Goal: Transaction & Acquisition: Purchase product/service

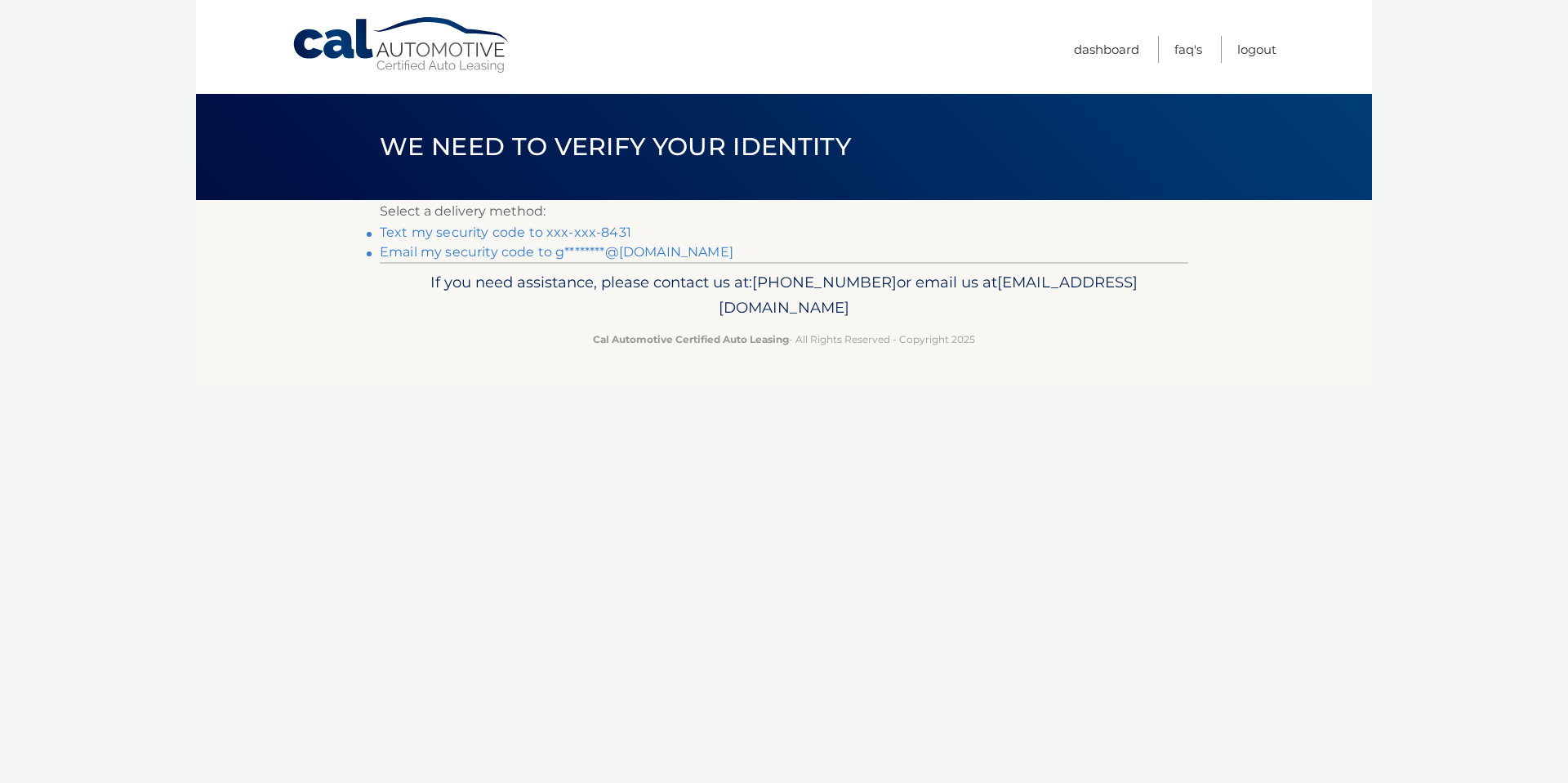
click at [614, 228] on link "Text my security code to xxx-xxx-8431" at bounding box center [505, 233] width 252 height 16
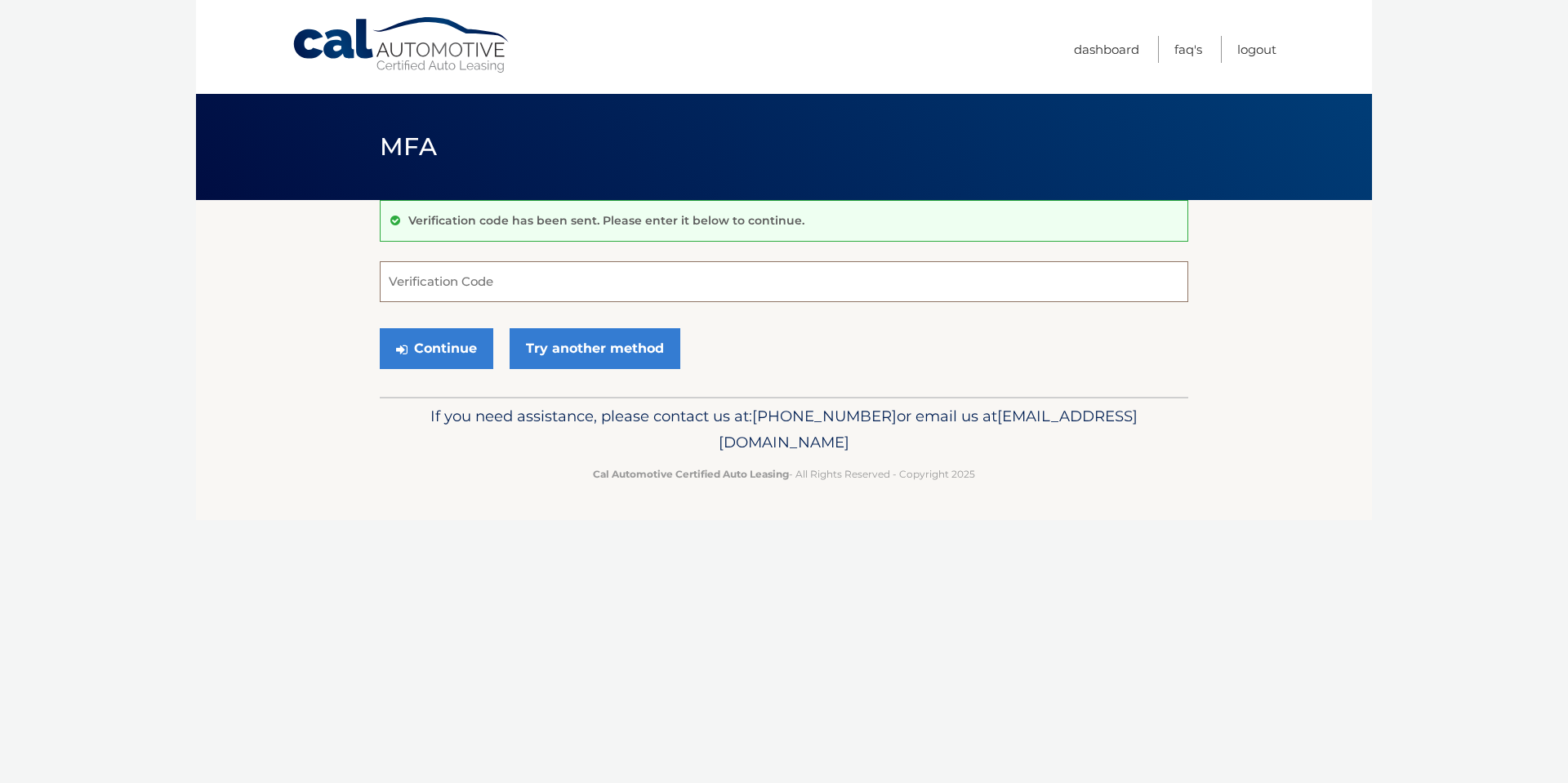
click at [482, 262] on input "Verification Code" at bounding box center [784, 281] width 808 height 41
type input "540952"
click at [442, 350] on button "Continue" at bounding box center [436, 348] width 113 height 41
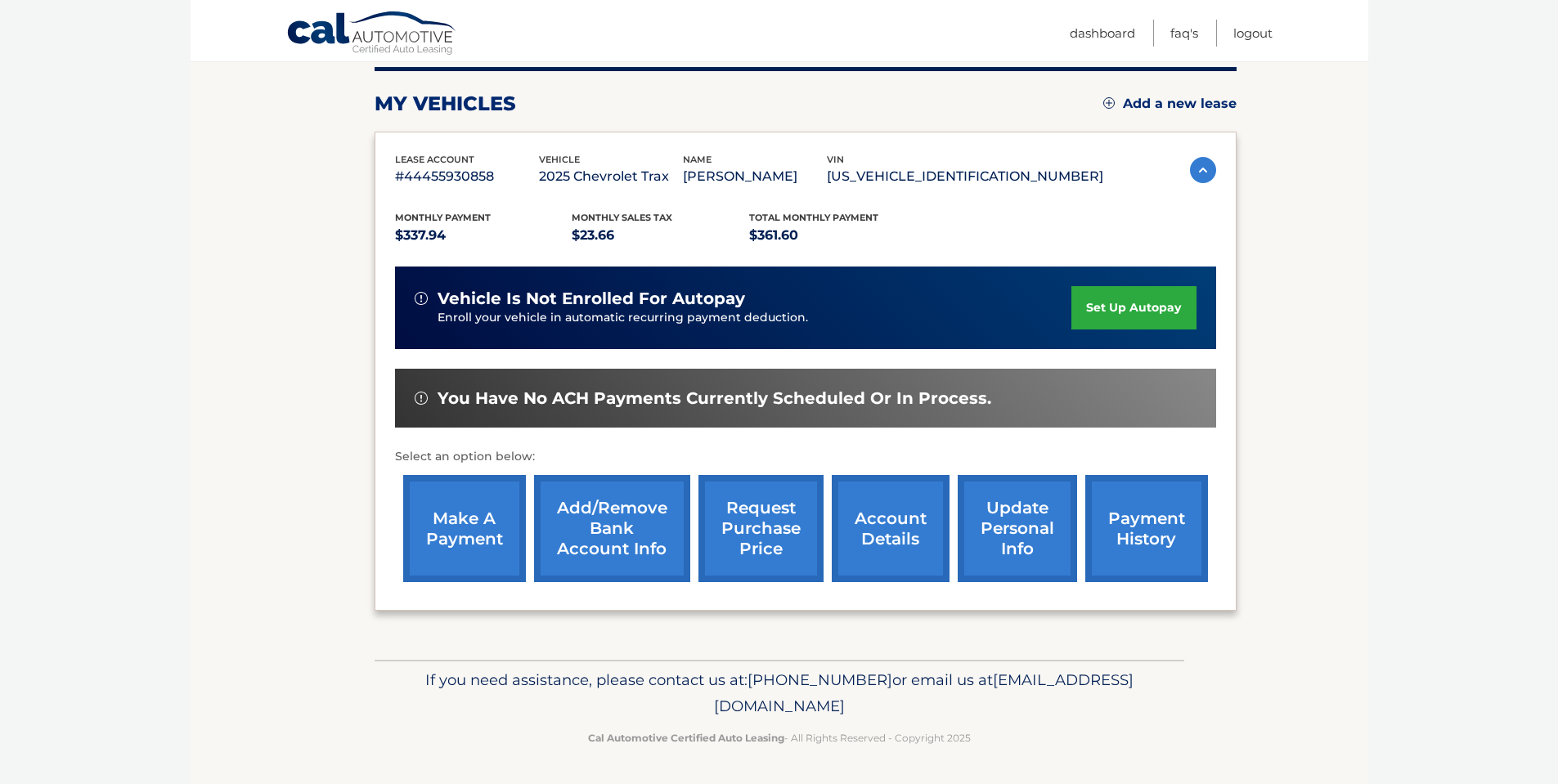
scroll to position [125, 0]
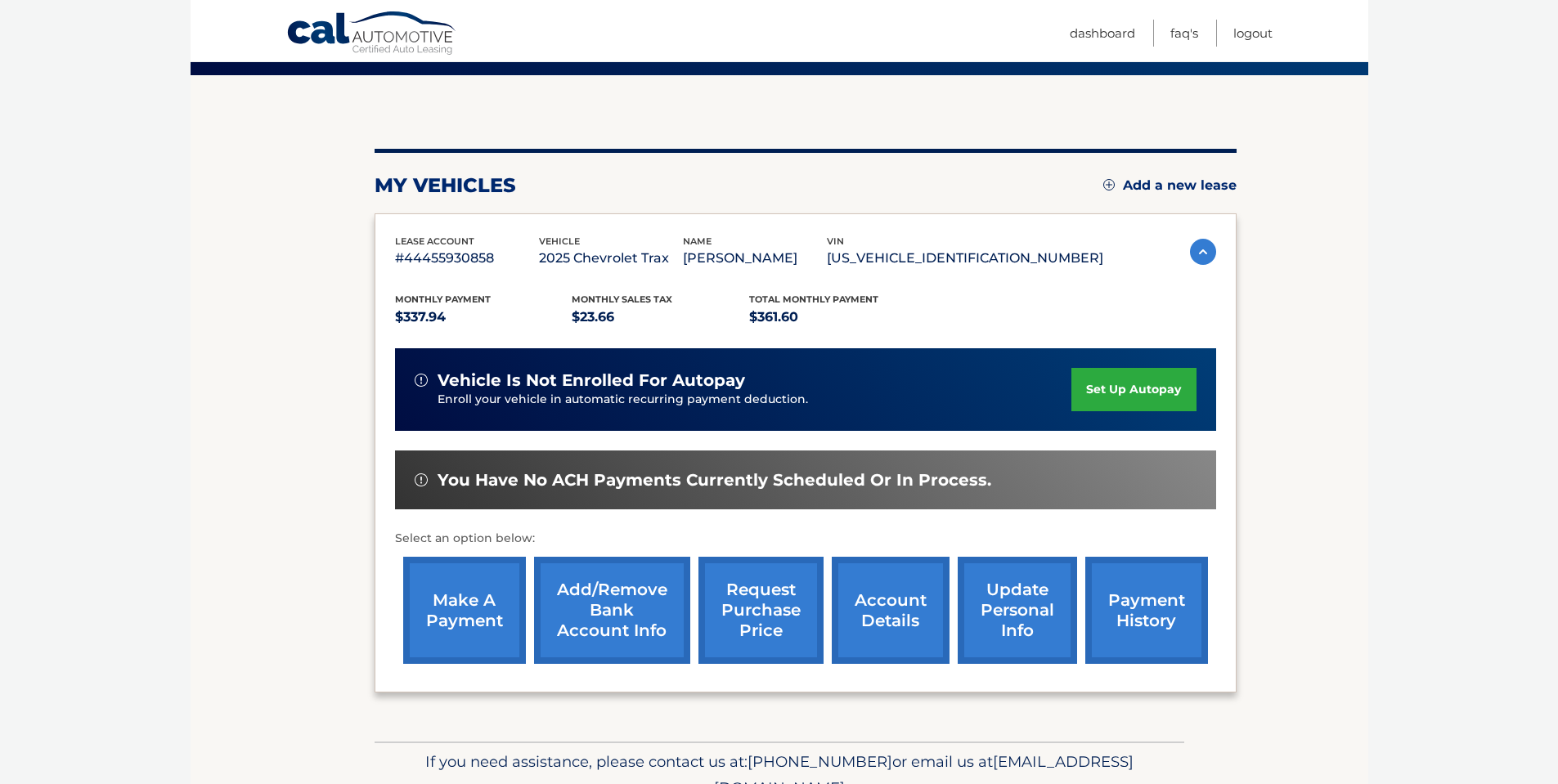
click at [455, 615] on link "make a payment" at bounding box center [464, 611] width 123 height 107
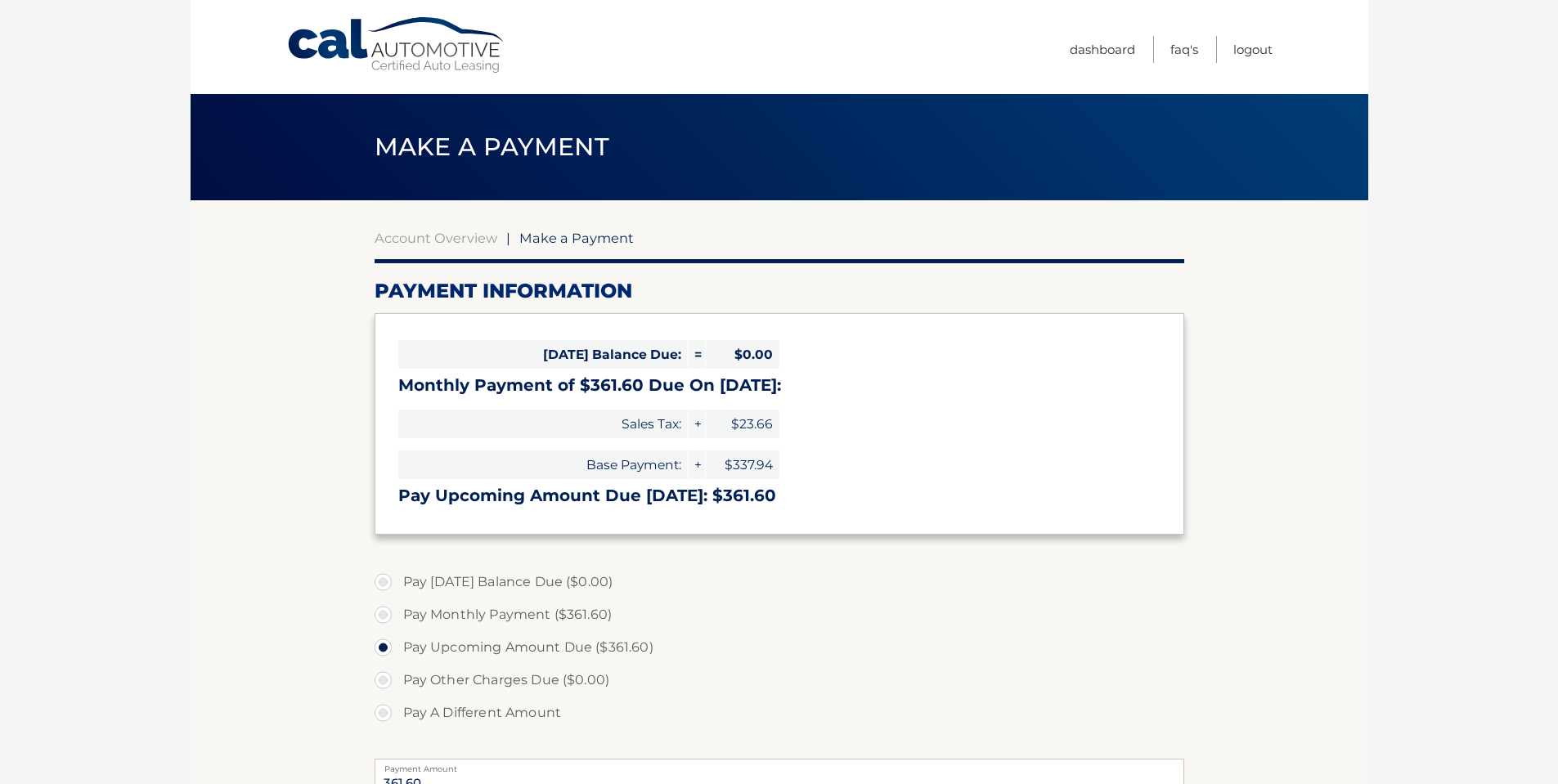
select select "MzFjZTAwZjctNjc3Ni00ZWU4LTlmYTUtY2ZiZTlmYmQ1ZDYy"
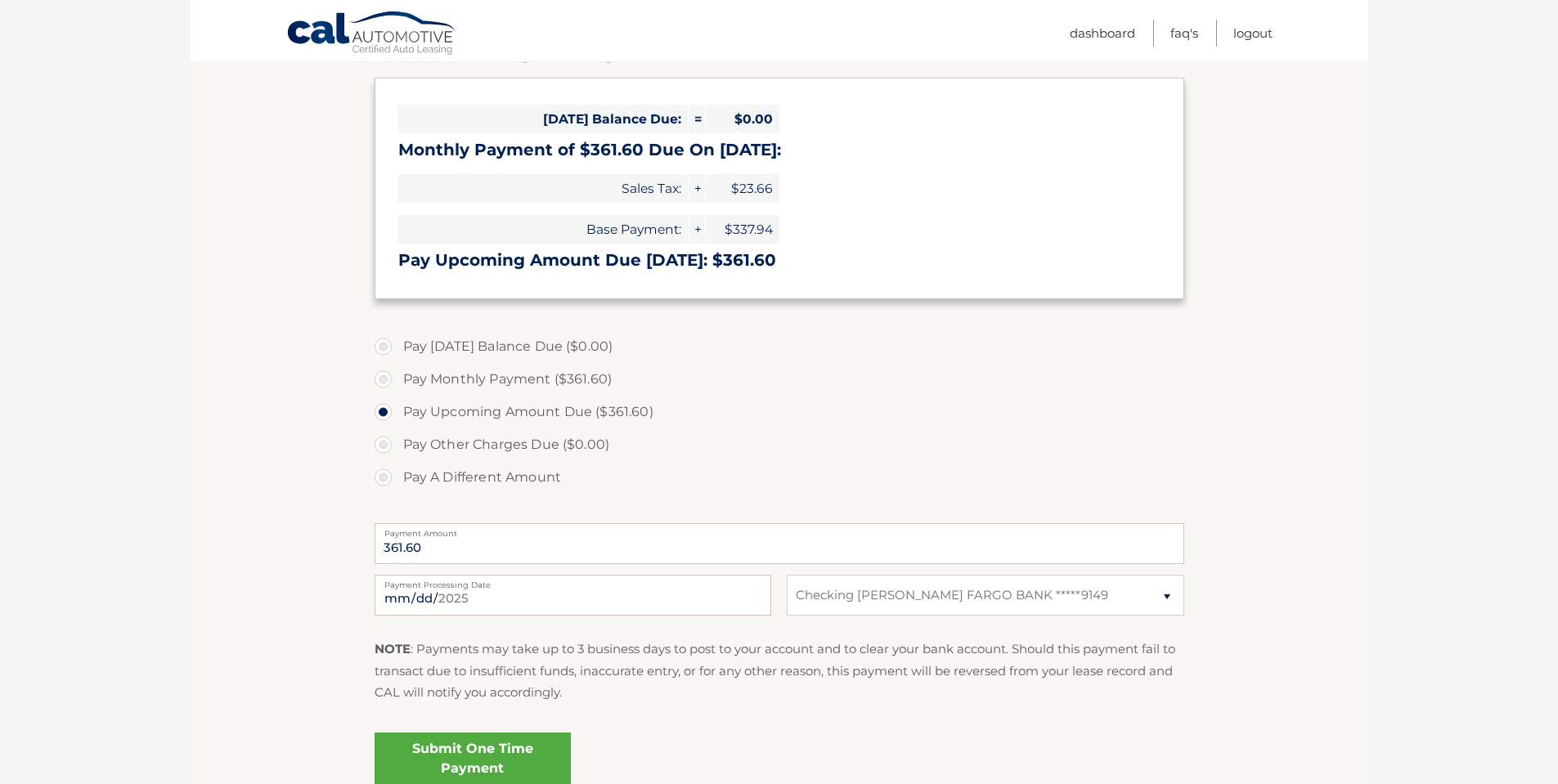
scroll to position [245, 0]
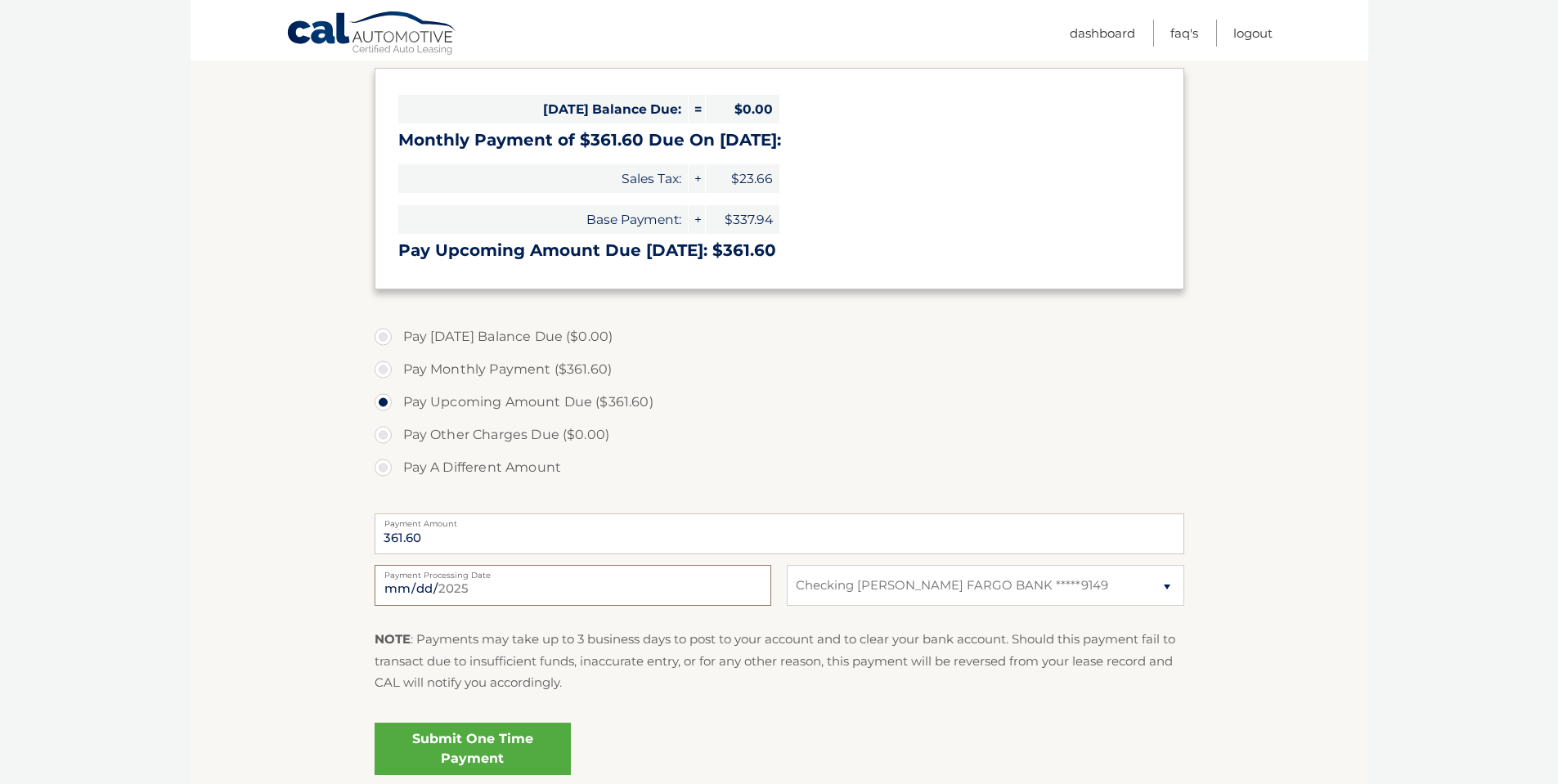
click at [496, 596] on input "2025-08-27" at bounding box center [573, 585] width 397 height 41
type input "2025-08-28"
click at [183, 522] on body "Cal Automotive Menu Dashboard FAQ's Logout |" at bounding box center [779, 146] width 1558 height 784
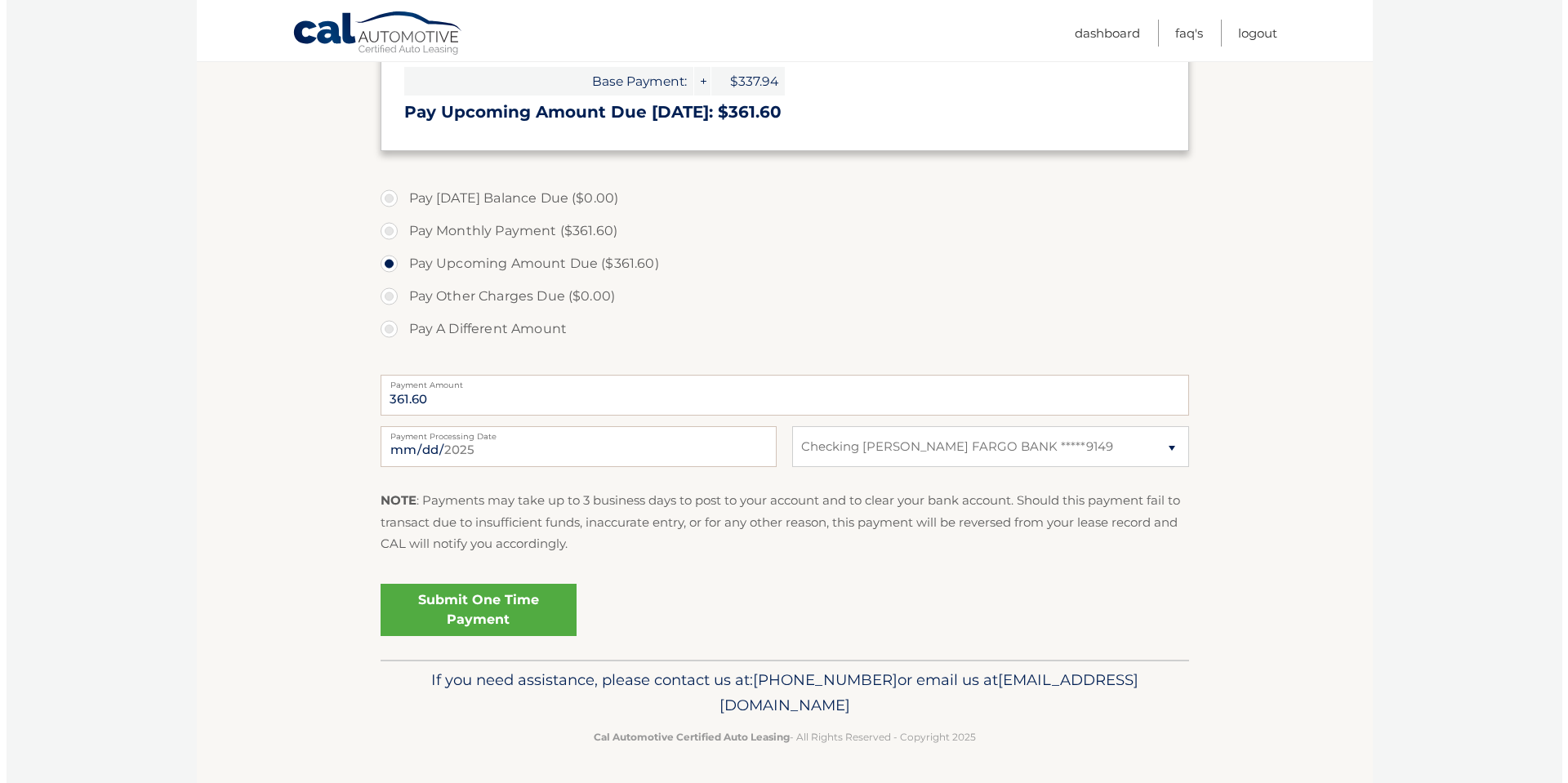
scroll to position [384, 0]
click at [482, 611] on link "Submit One Time Payment" at bounding box center [472, 609] width 196 height 52
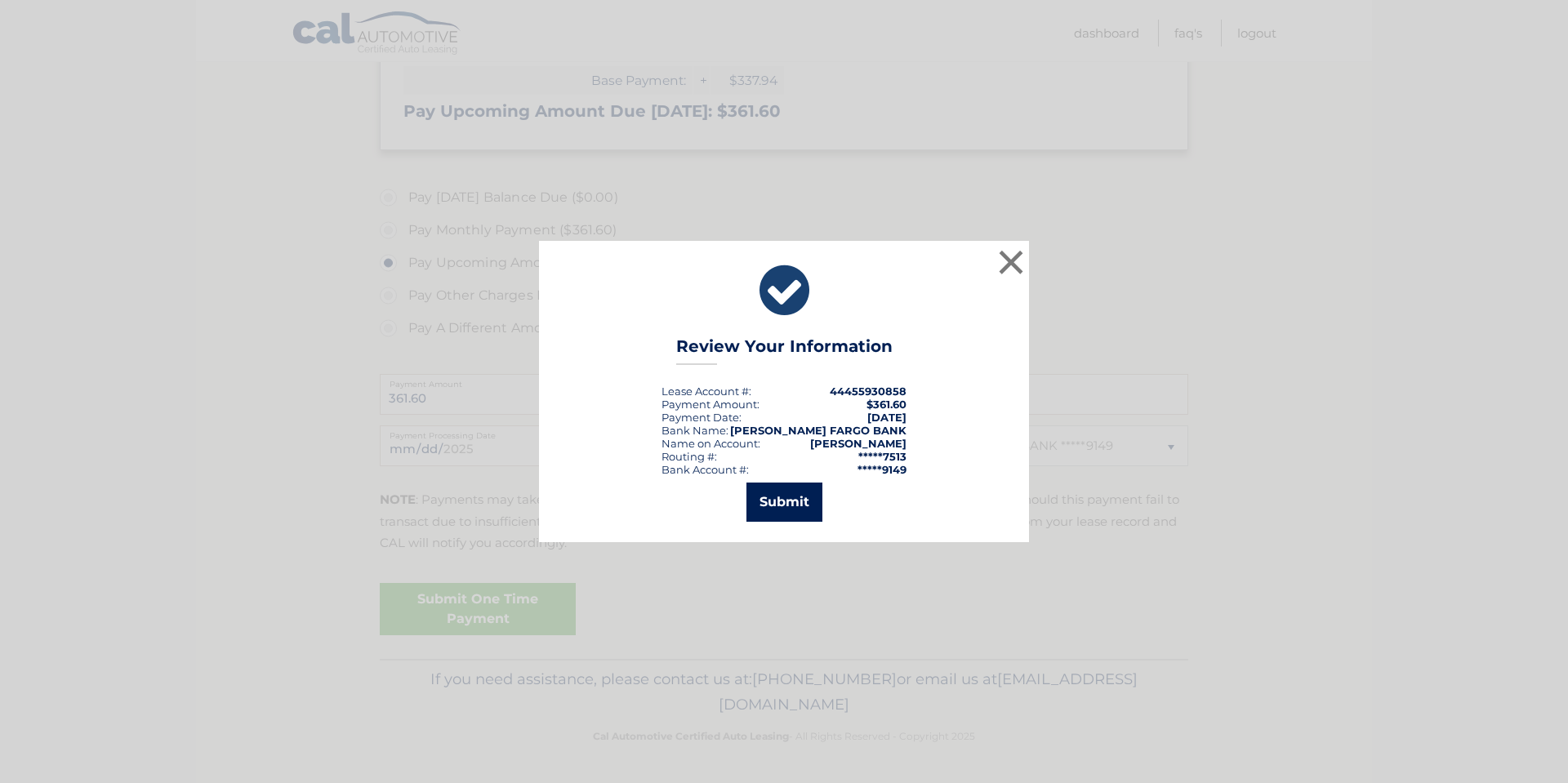
click at [758, 494] on button "Submit" at bounding box center [785, 502] width 76 height 39
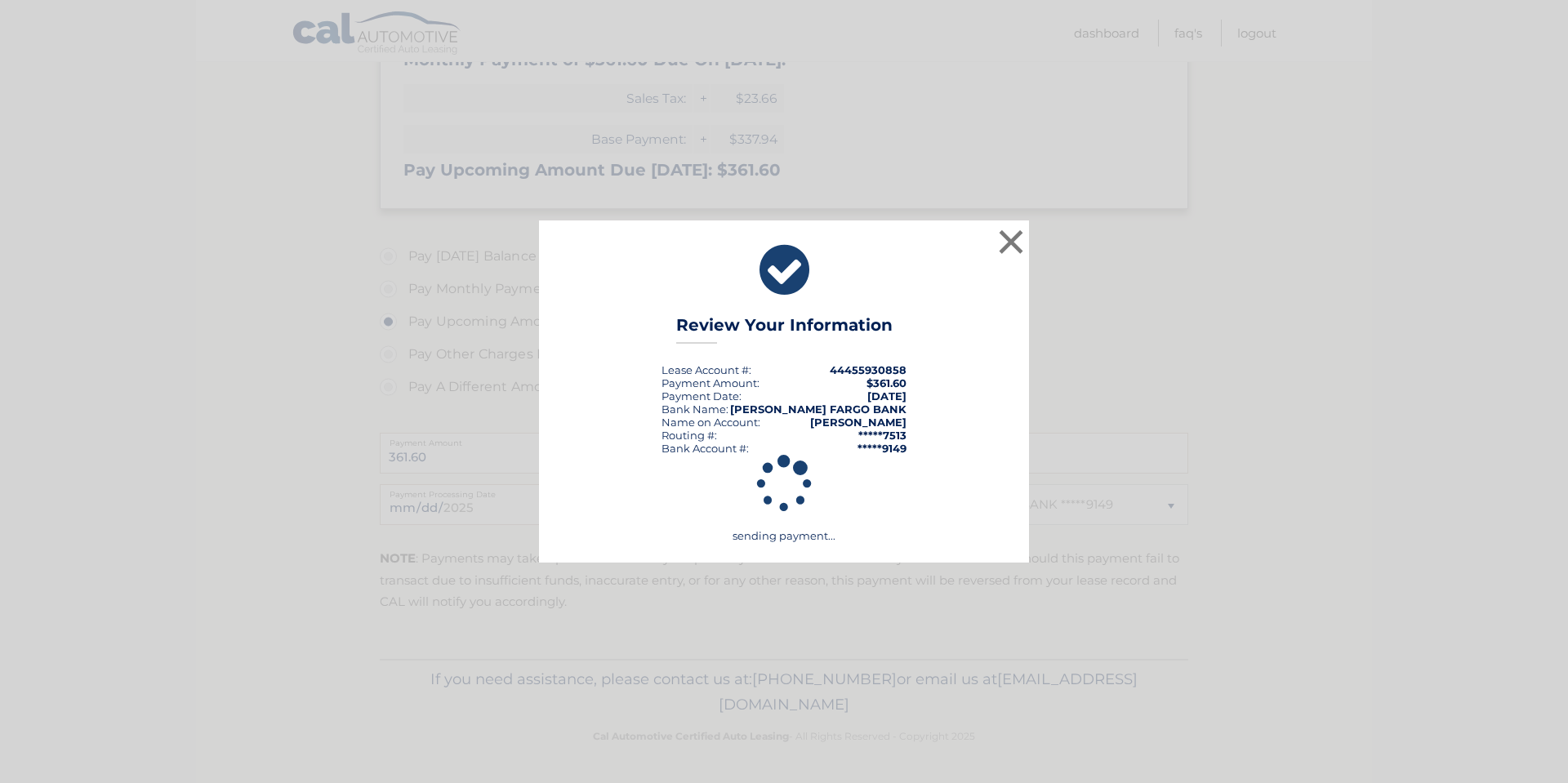
scroll to position [325, 0]
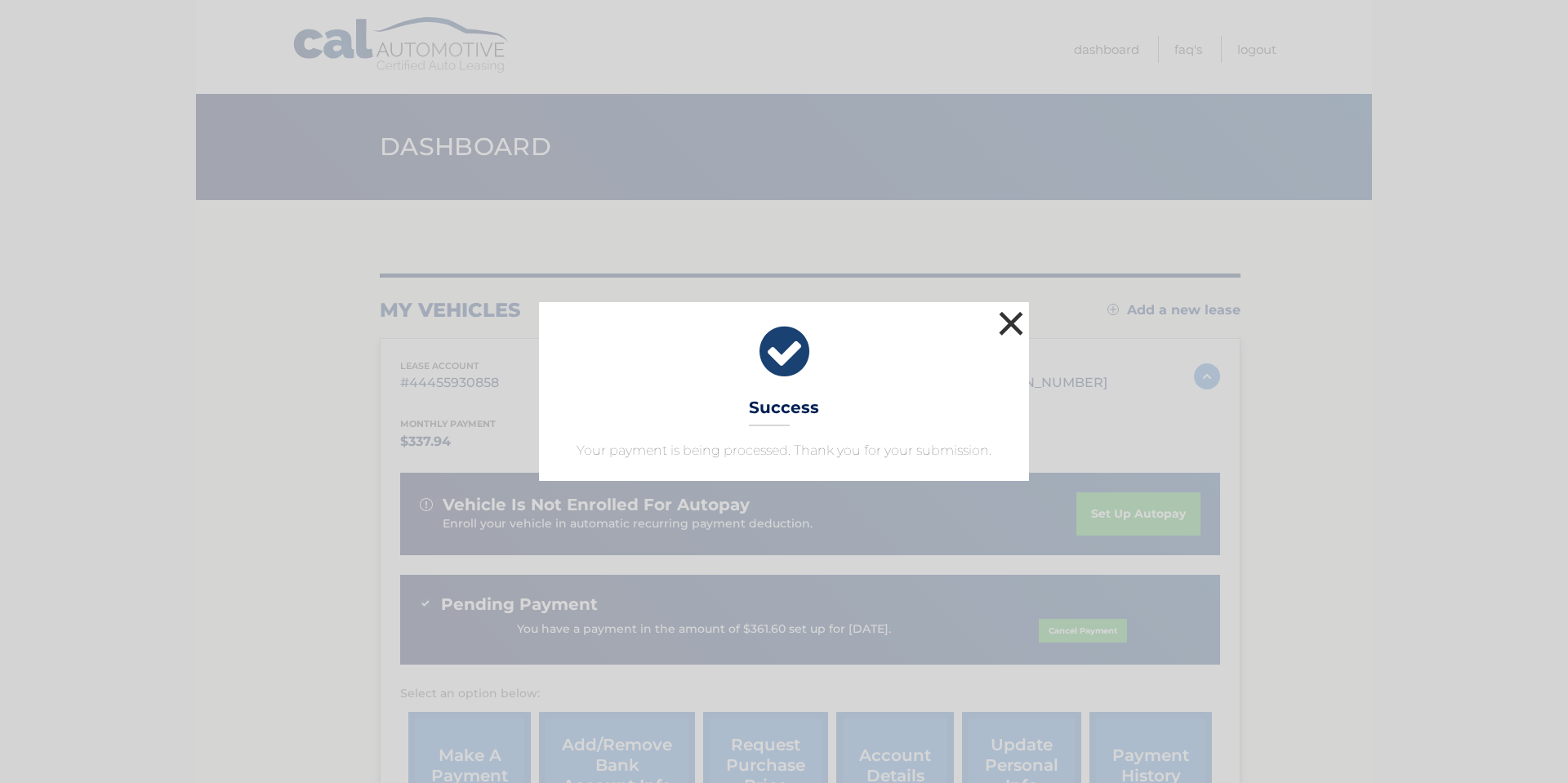
click at [1007, 321] on button "×" at bounding box center [1011, 324] width 33 height 33
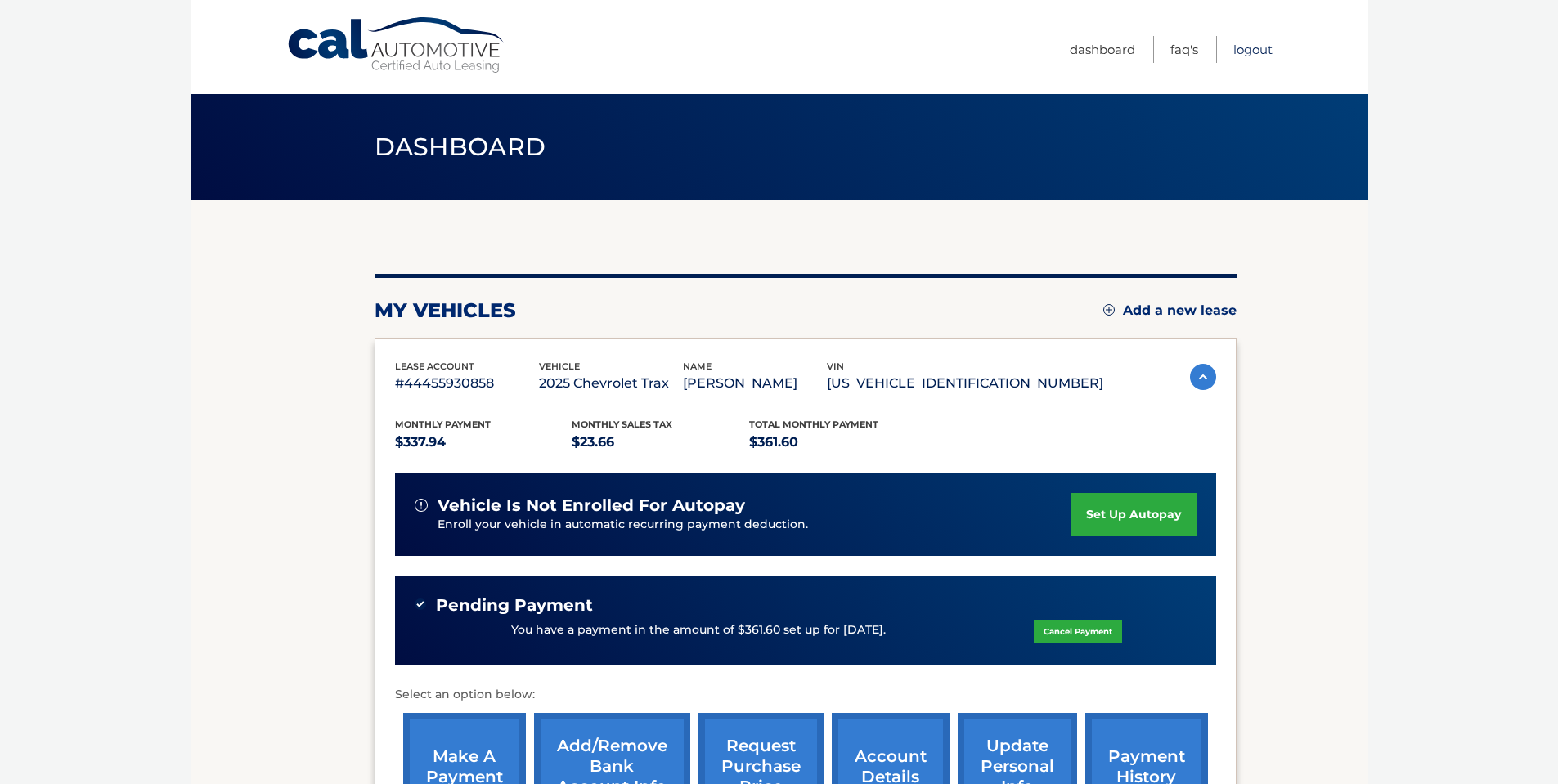
click at [1263, 49] on link "Logout" at bounding box center [1252, 49] width 39 height 27
